Goal: Find specific page/section: Find specific page/section

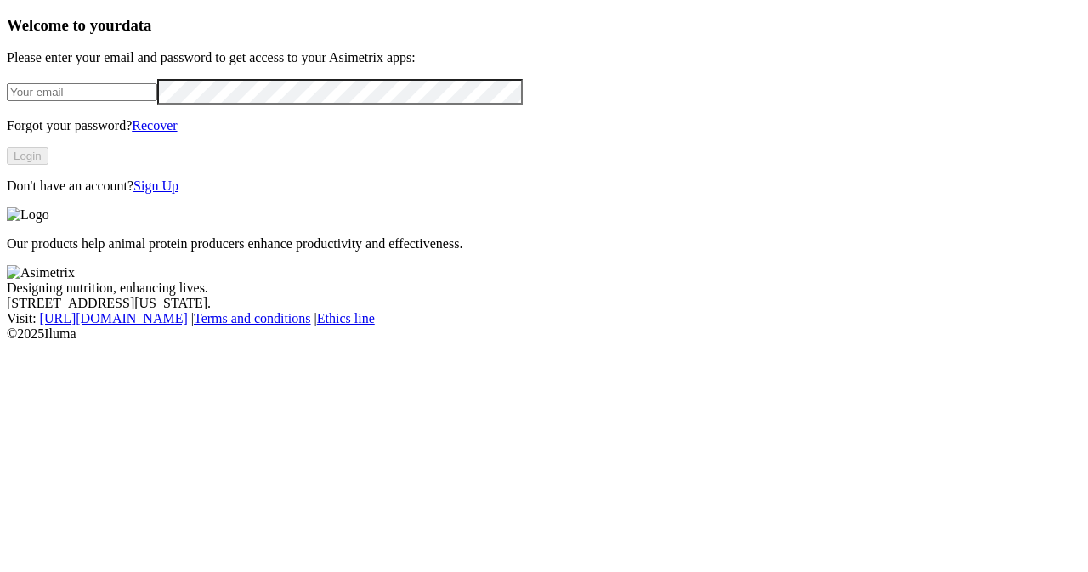
type input "[PERSON_NAME][EMAIL_ADDRESS][DOMAIN_NAME]"
click at [48, 165] on button "Login" at bounding box center [28, 156] width 42 height 18
